Goal: Task Accomplishment & Management: Manage account settings

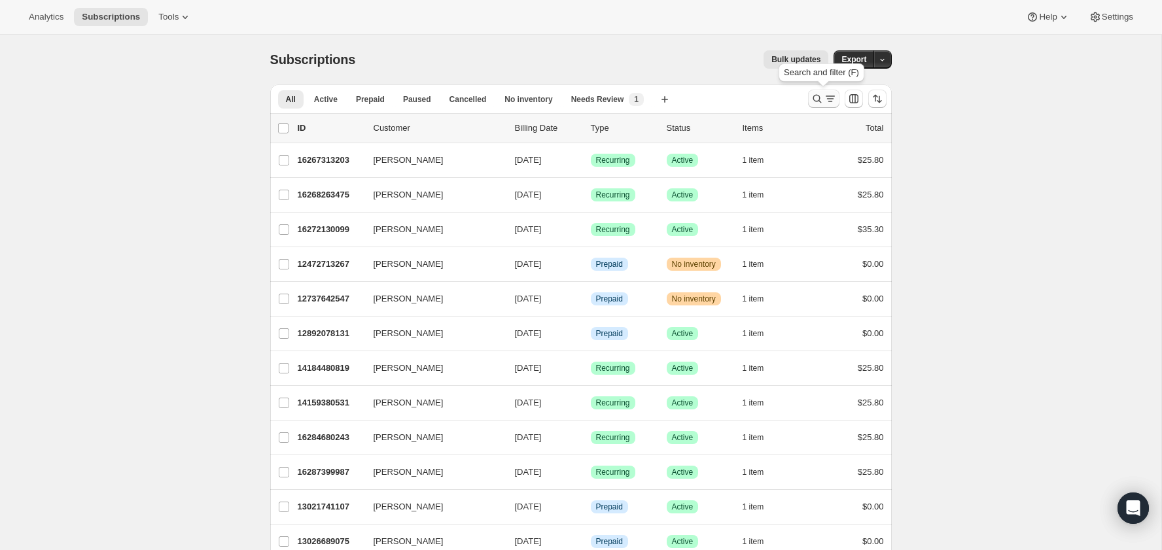
click at [809, 97] on button "Search and filter results" at bounding box center [823, 99] width 31 height 18
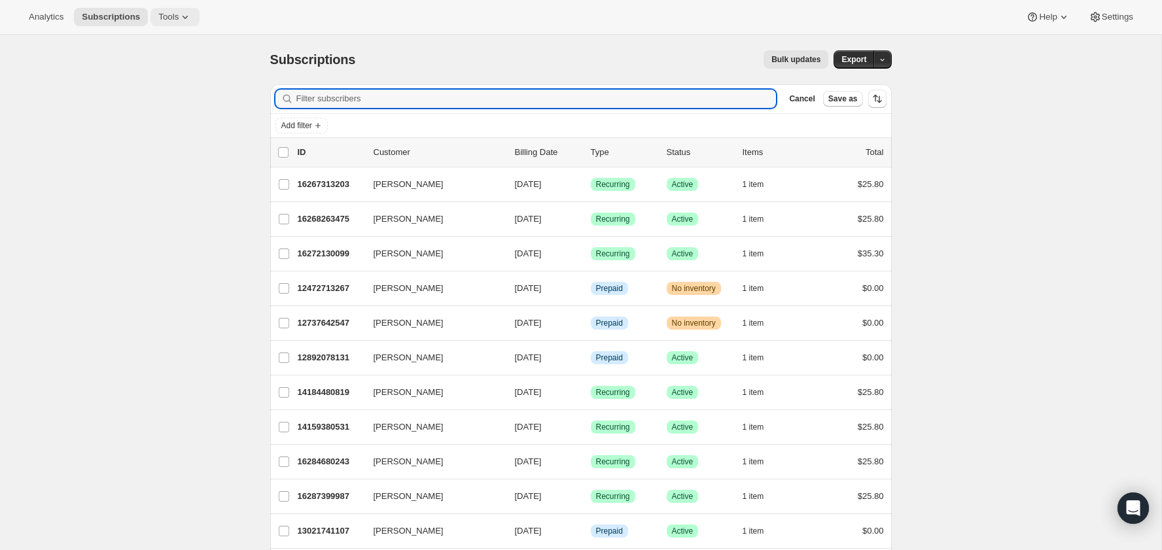
click at [162, 17] on span "Tools" at bounding box center [168, 17] width 20 height 10
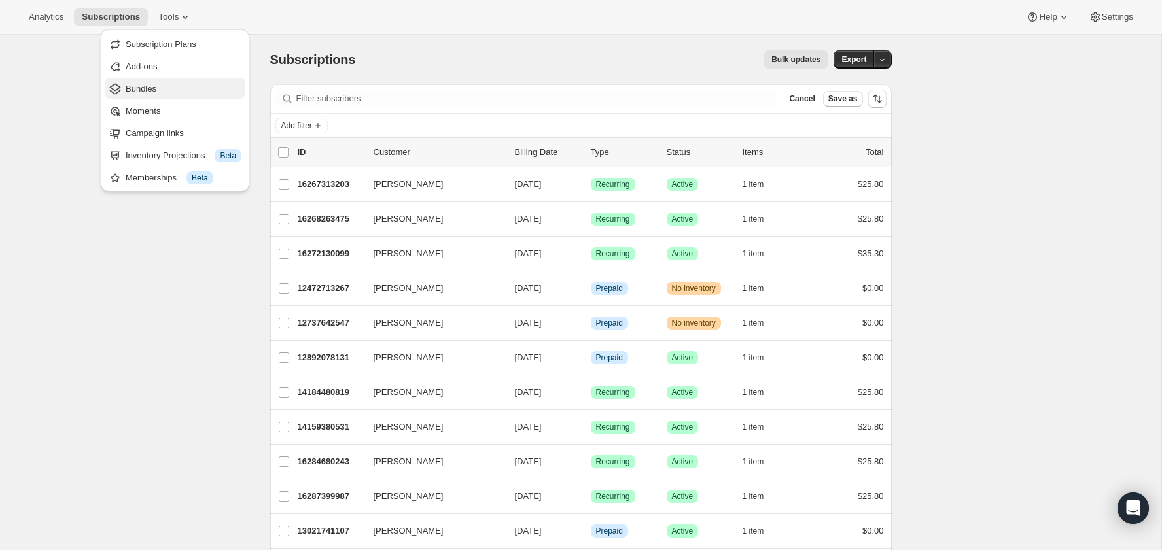
click at [150, 82] on span "Bundles" at bounding box center [184, 88] width 116 height 13
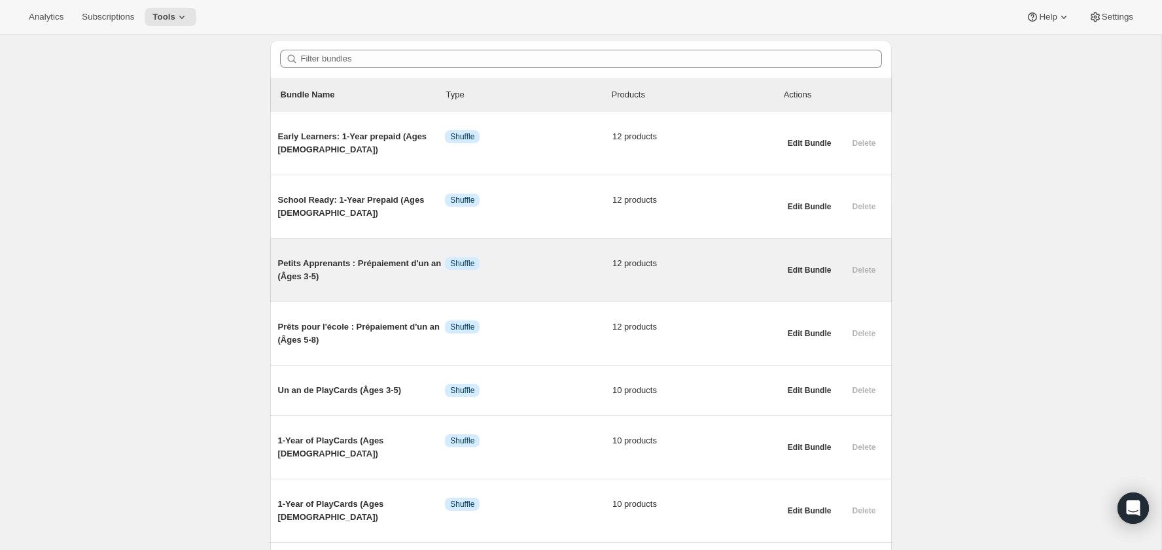
scroll to position [114, 0]
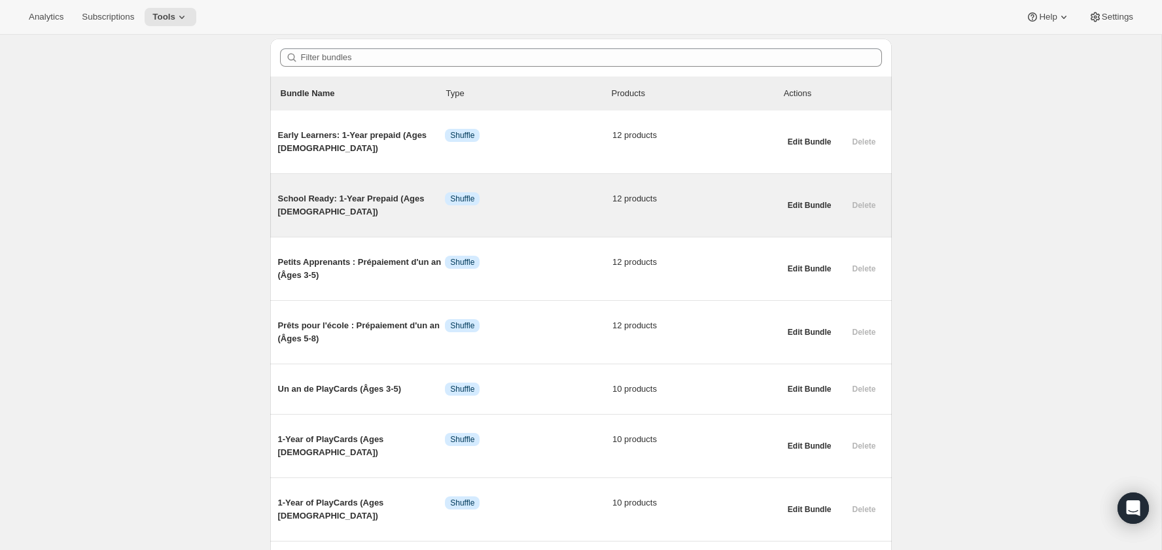
click at [385, 197] on span "School Ready: 1-Year Prepaid (Ages [DEMOGRAPHIC_DATA])" at bounding box center [361, 205] width 167 height 26
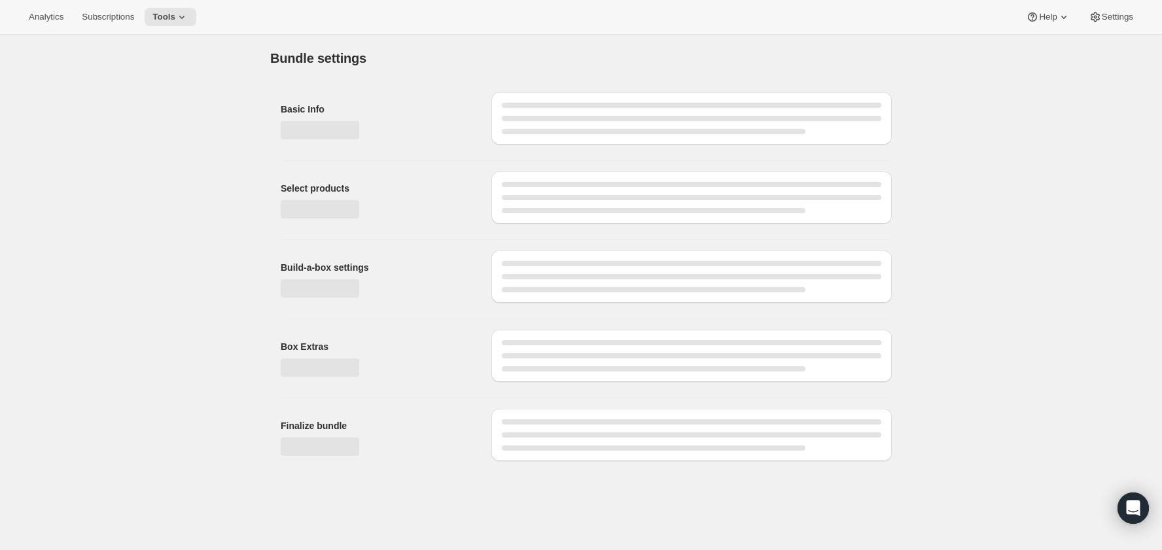
type input "School Ready: 1-Year Prepaid (Ages [DEMOGRAPHIC_DATA])"
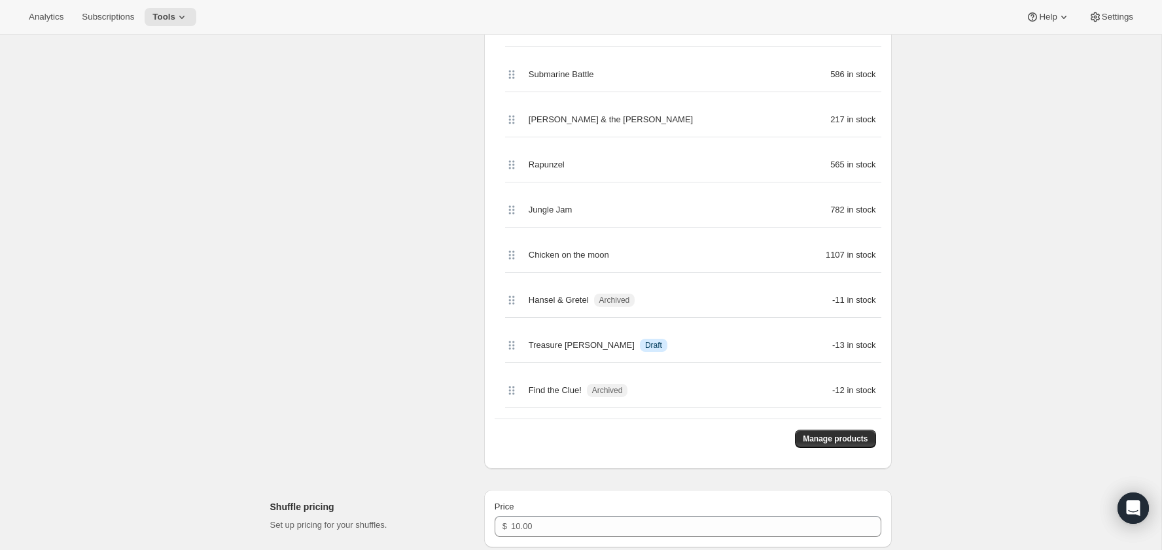
scroll to position [500, 0]
